Goal: Go to known website: Access a specific website the user already knows

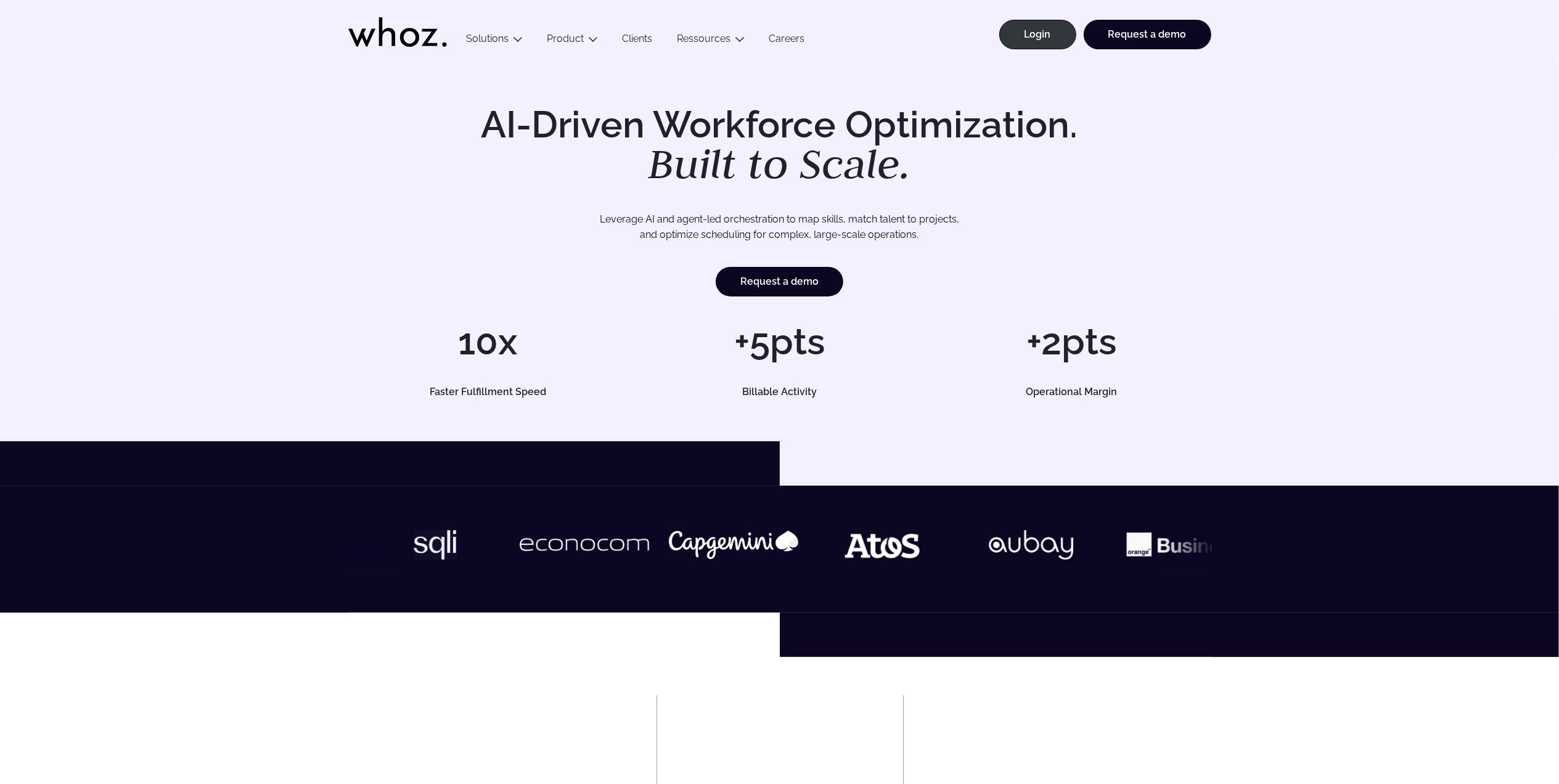
click at [1079, 40] on li "Request a demo" at bounding box center [1144, 40] width 135 height 42
click at [1057, 35] on link "Login" at bounding box center [1038, 35] width 77 height 29
click at [1031, 35] on link "Login" at bounding box center [1038, 35] width 77 height 29
click at [1046, 22] on link "Login" at bounding box center [1038, 35] width 77 height 29
click at [1015, 32] on link "Login" at bounding box center [1038, 35] width 77 height 29
